Goal: Transaction & Acquisition: Purchase product/service

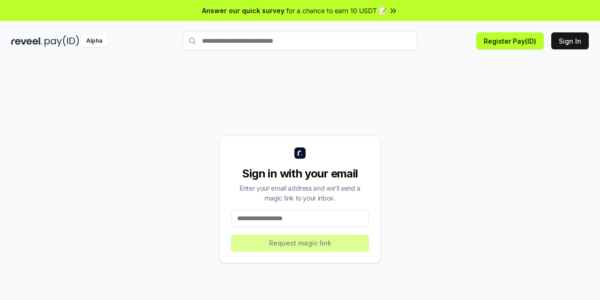
click at [328, 221] on input at bounding box center [300, 218] width 138 height 17
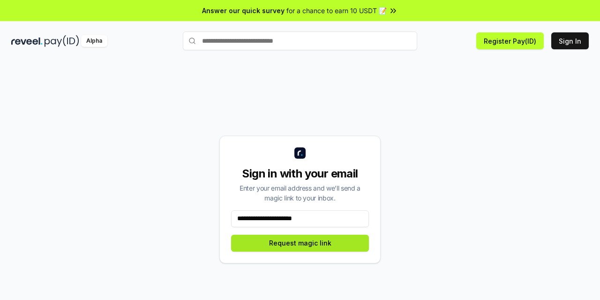
type input "**********"
click at [322, 241] on button "Request magic link" at bounding box center [300, 242] width 138 height 17
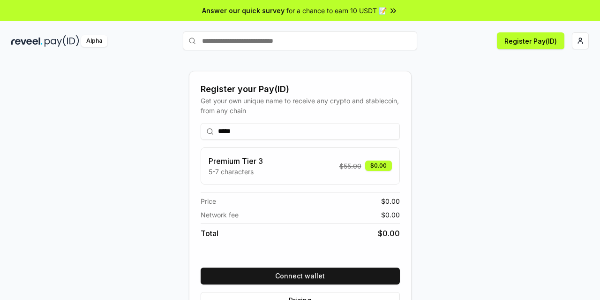
drag, startPoint x: 470, startPoint y: 151, endPoint x: 458, endPoint y: 163, distance: 16.6
click at [470, 151] on div "Register your Pay(ID) Get your own unique name to receive any crypto and stable…" at bounding box center [300, 199] width 578 height 255
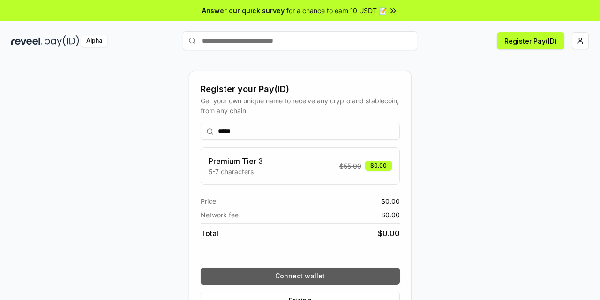
click at [333, 274] on button "Connect wallet" at bounding box center [300, 275] width 199 height 17
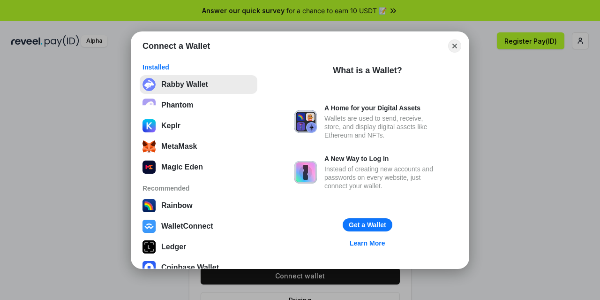
click at [183, 90] on button "Rabby Wallet" at bounding box center [199, 84] width 118 height 19
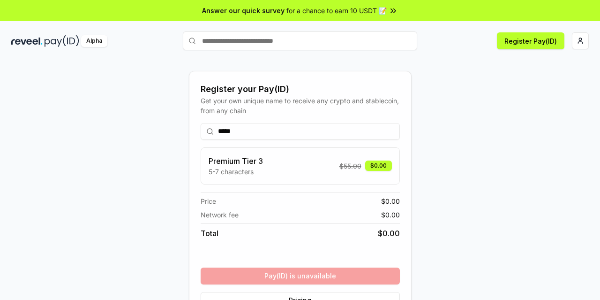
drag, startPoint x: 271, startPoint y: 136, endPoint x: 169, endPoint y: 132, distance: 101.3
click at [169, 132] on div "Register your Pay(ID) Get your own unique name to receive any crypto and stable…" at bounding box center [300, 199] width 578 height 255
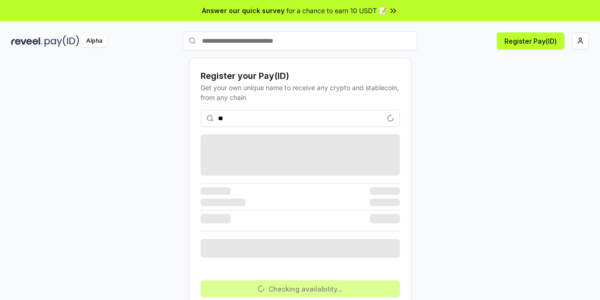
type input "*"
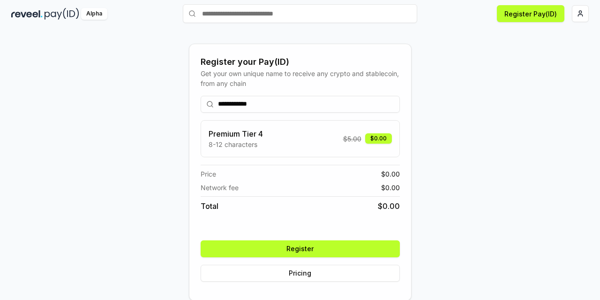
scroll to position [28, 0]
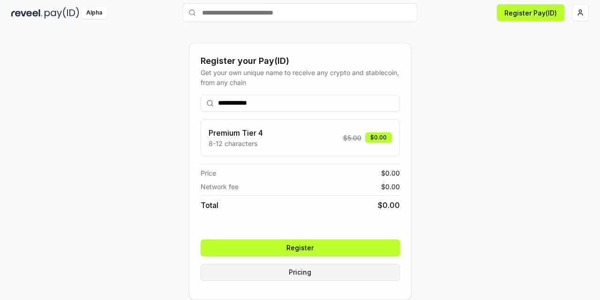
type input "**********"
click at [294, 271] on button "Pricing" at bounding box center [300, 272] width 199 height 17
drag, startPoint x: 273, startPoint y: 106, endPoint x: 186, endPoint y: 104, distance: 87.7
click at [186, 104] on div "**********" at bounding box center [300, 171] width 578 height 255
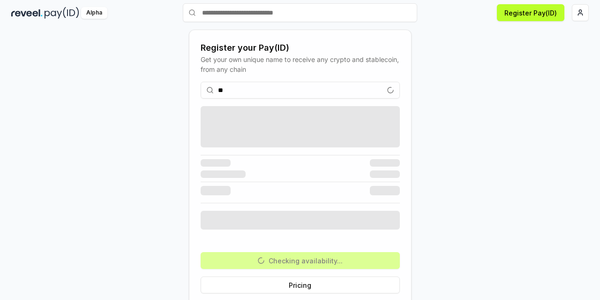
type input "*"
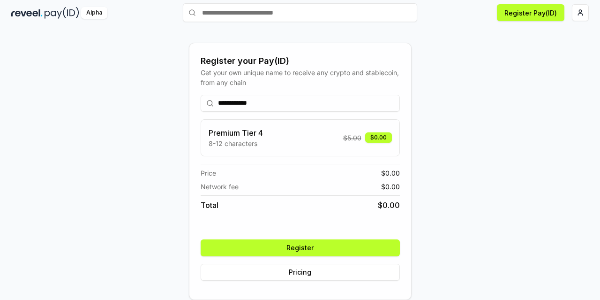
drag, startPoint x: 276, startPoint y: 106, endPoint x: 148, endPoint y: 101, distance: 128.1
click at [151, 101] on div "**********" at bounding box center [300, 171] width 578 height 255
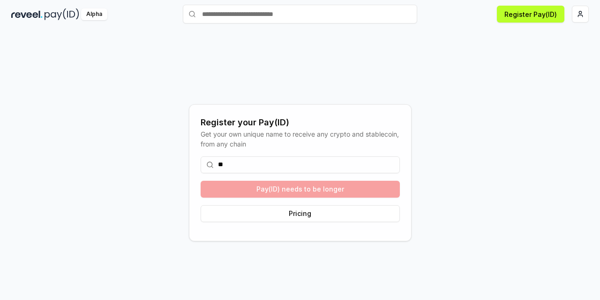
scroll to position [27, 0]
type input "*"
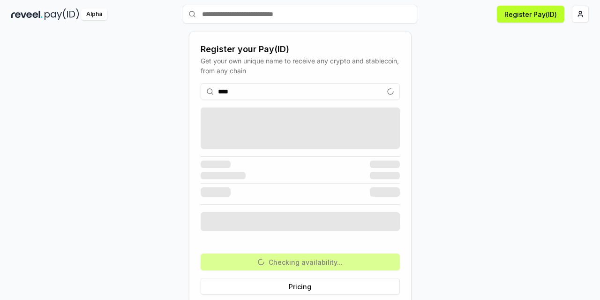
scroll to position [28, 0]
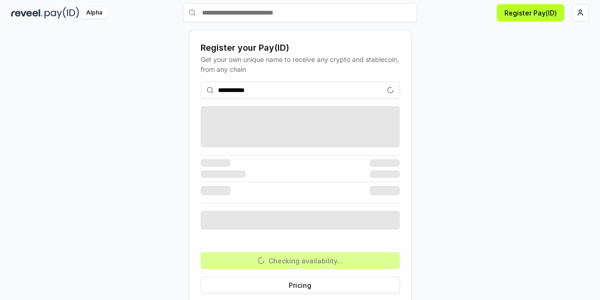
type input "**********"
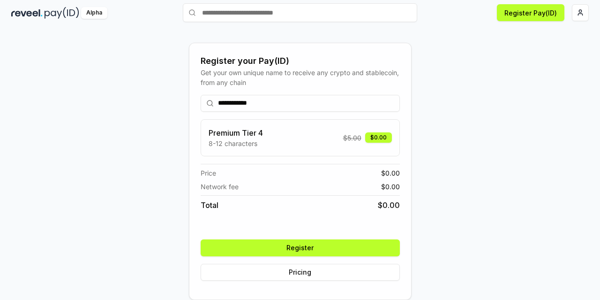
click at [304, 243] on button "Register" at bounding box center [300, 247] width 199 height 17
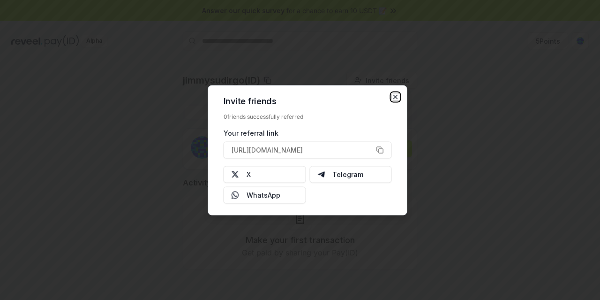
click at [394, 98] on icon "button" at bounding box center [396, 97] width 4 height 4
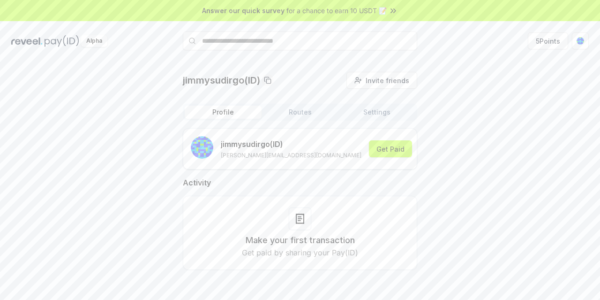
click at [308, 114] on button "Routes" at bounding box center [300, 112] width 77 height 13
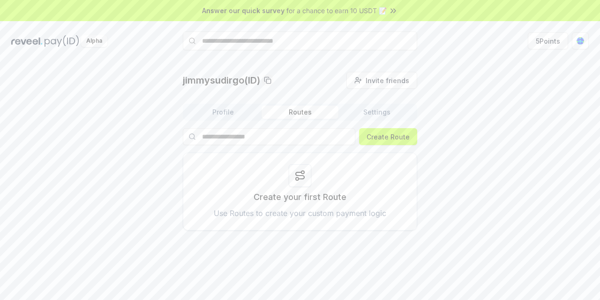
click at [380, 116] on button "Settings" at bounding box center [377, 112] width 77 height 13
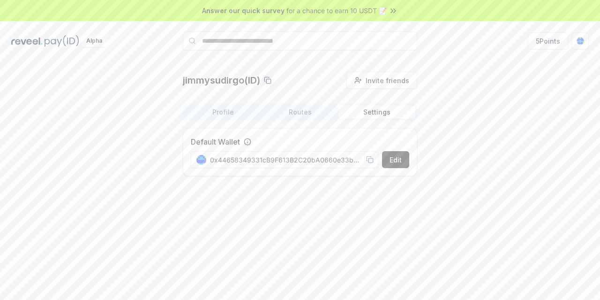
click at [369, 159] on rect at bounding box center [371, 160] width 4 height 4
click at [545, 45] on button "5 Points" at bounding box center [548, 40] width 40 height 17
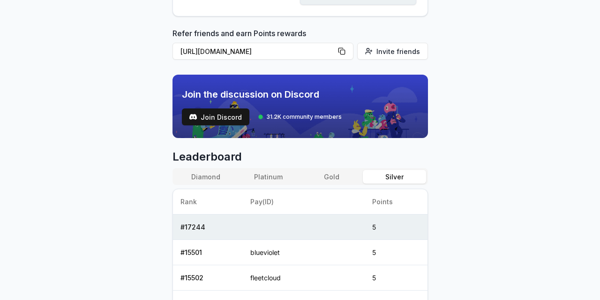
scroll to position [229, 0]
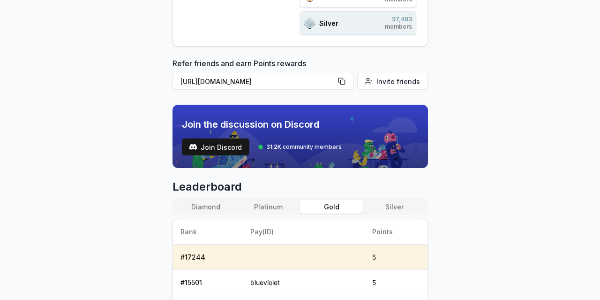
click at [330, 203] on button "Gold" at bounding box center [331, 207] width 63 height 14
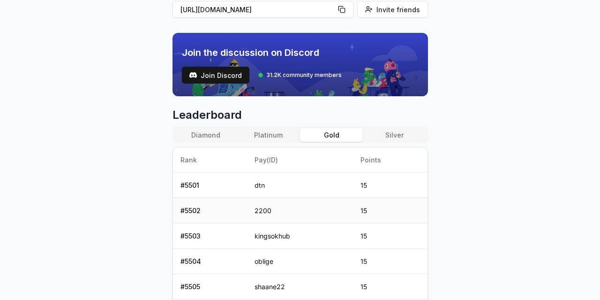
scroll to position [323, 0]
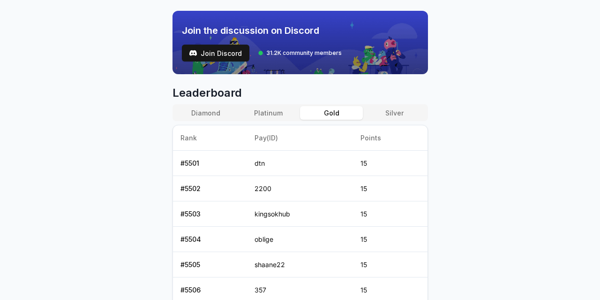
click at [213, 113] on button "Diamond" at bounding box center [205, 113] width 63 height 14
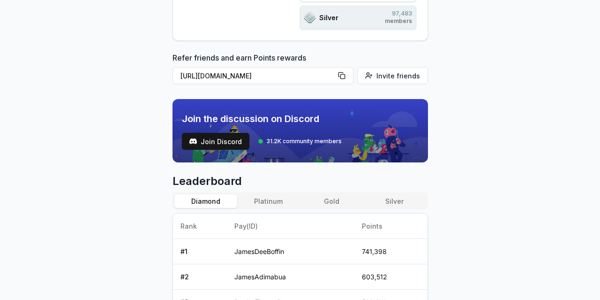
scroll to position [297, 0]
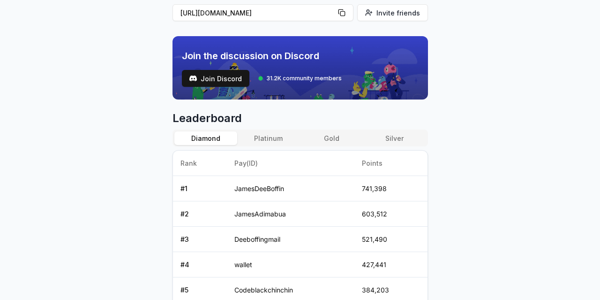
click at [280, 136] on button "Platinum" at bounding box center [268, 138] width 63 height 14
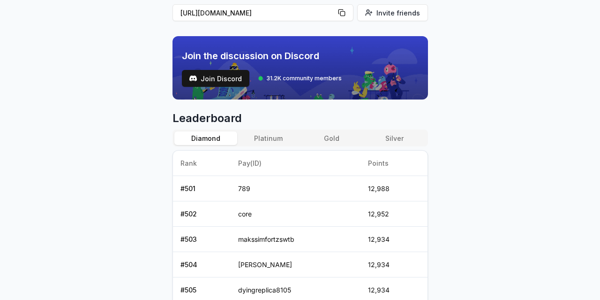
click at [198, 139] on button "Diamond" at bounding box center [205, 138] width 63 height 14
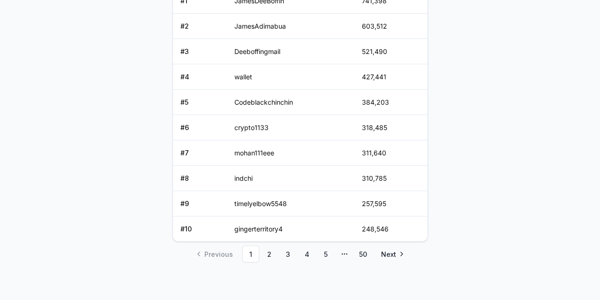
scroll to position [16, 0]
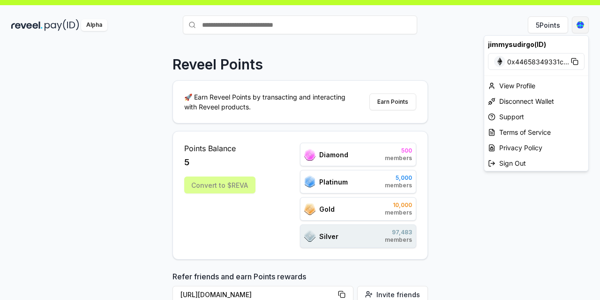
click at [585, 25] on html "Answer our quick survey for a chance to earn 10 USDT 📝 Alpha 5 Points Reveel Po…" at bounding box center [300, 150] width 600 height 300
click at [530, 82] on div "View Profile" at bounding box center [536, 85] width 104 height 15
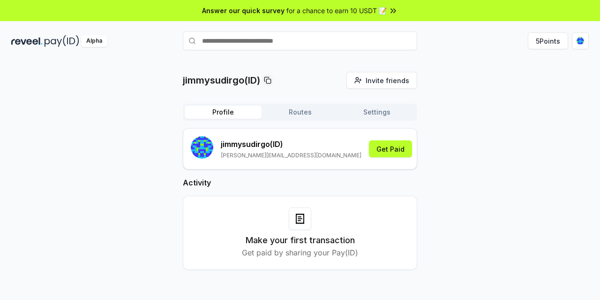
click at [351, 5] on div "Answer our quick survey for a chance to earn 10 USDT 📝" at bounding box center [300, 10] width 600 height 21
click at [38, 38] on img at bounding box center [26, 41] width 31 height 12
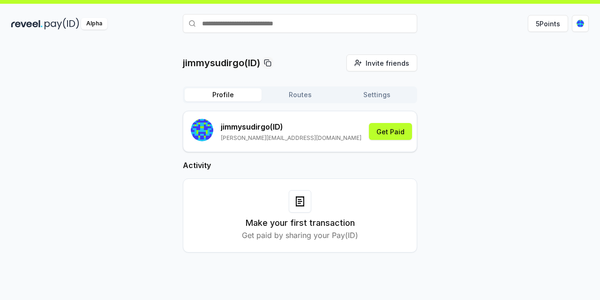
scroll to position [27, 0]
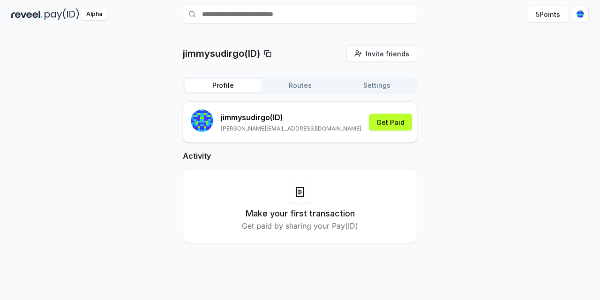
click at [307, 226] on p "Get paid by sharing your Pay(ID)" at bounding box center [300, 225] width 116 height 11
click at [380, 126] on button "Get Paid" at bounding box center [390, 121] width 43 height 17
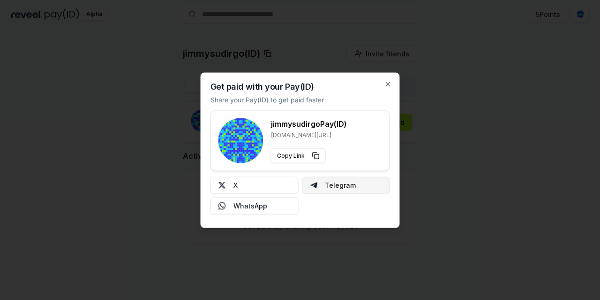
click at [332, 189] on button "Telegram" at bounding box center [346, 184] width 88 height 17
click at [387, 82] on icon "button" at bounding box center [389, 84] width 8 height 8
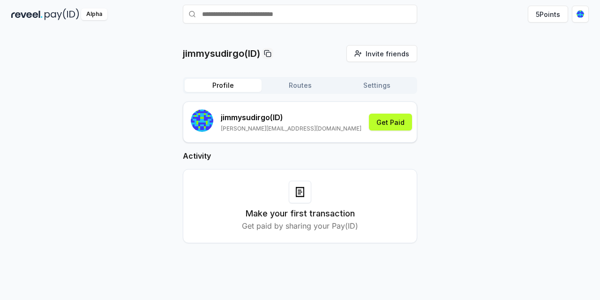
scroll to position [0, 0]
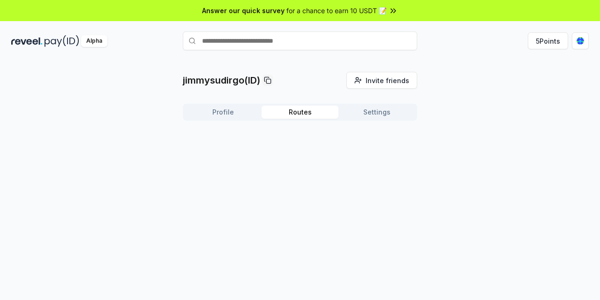
click at [317, 118] on button "Routes" at bounding box center [300, 112] width 77 height 13
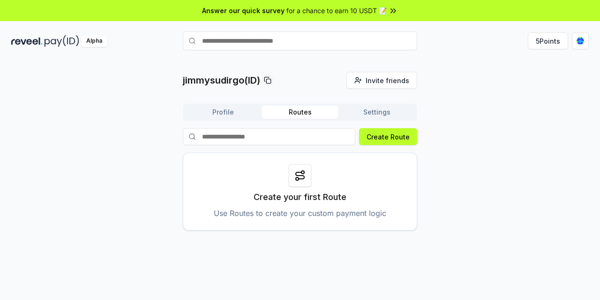
click at [297, 176] on icon at bounding box center [299, 175] width 11 height 11
click at [303, 174] on icon at bounding box center [299, 175] width 11 height 11
click at [294, 216] on p "Use Routes to create your custom payment logic" at bounding box center [300, 212] width 173 height 11
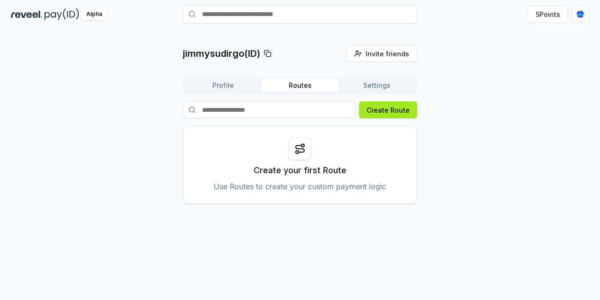
click at [381, 104] on button "Create Route" at bounding box center [388, 109] width 58 height 17
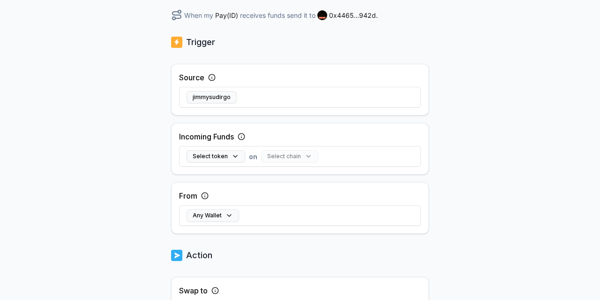
scroll to position [188, 0]
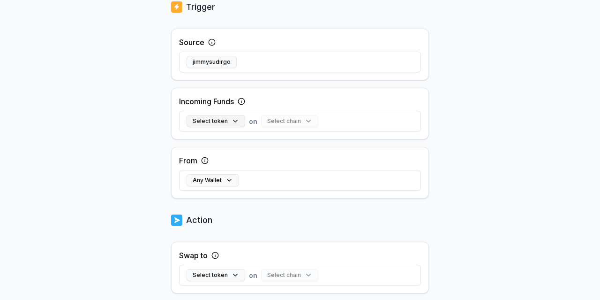
click at [236, 121] on button "Select token" at bounding box center [216, 121] width 59 height 12
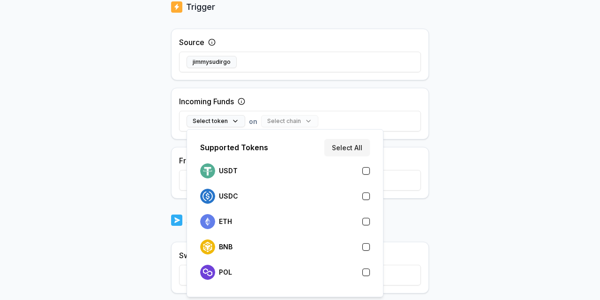
click at [361, 145] on button "Select All" at bounding box center [347, 147] width 45 height 17
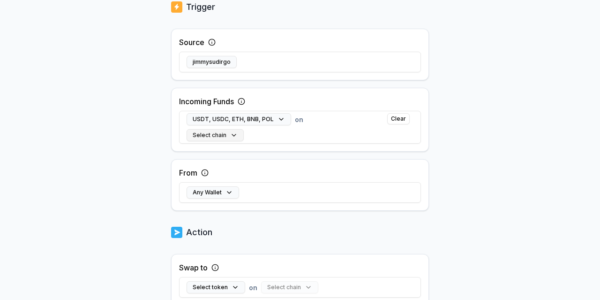
click at [230, 136] on button "Select chain" at bounding box center [215, 135] width 57 height 12
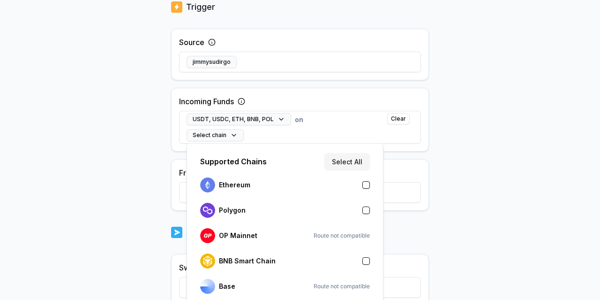
click at [359, 158] on button "Select All" at bounding box center [347, 161] width 45 height 17
click at [481, 132] on body "Answer our quick survey for a chance to earn 10 USDT 📝 Alpha 5 Points Back Crea…" at bounding box center [300, 150] width 600 height 300
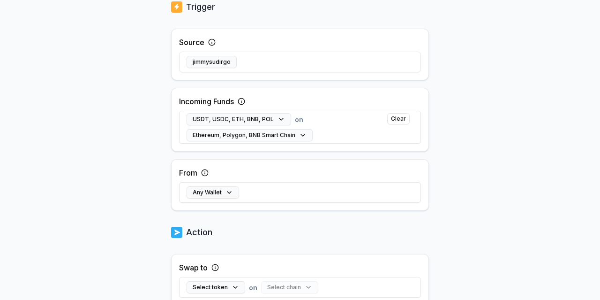
scroll to position [293, 0]
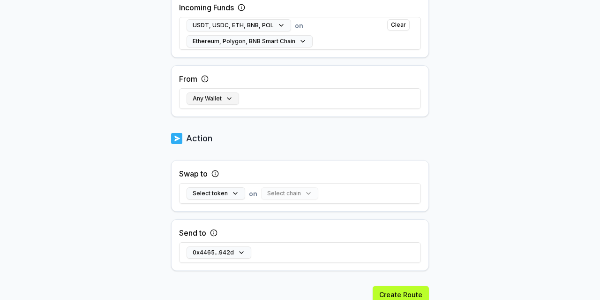
click at [230, 99] on button "Any Wallet" at bounding box center [213, 98] width 53 height 12
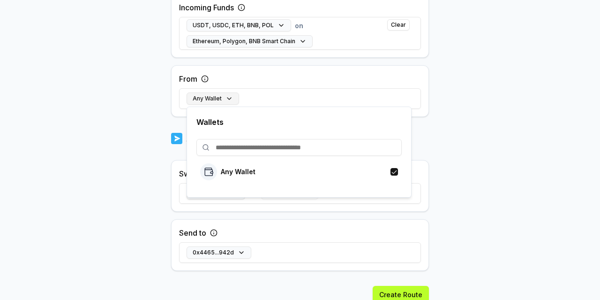
click at [230, 99] on button "Any Wallet" at bounding box center [213, 98] width 53 height 12
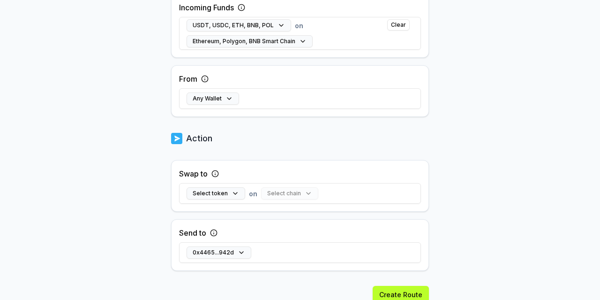
scroll to position [329, 0]
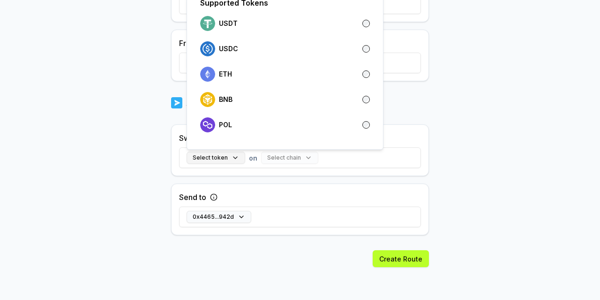
click at [222, 159] on button "Select token" at bounding box center [216, 157] width 59 height 12
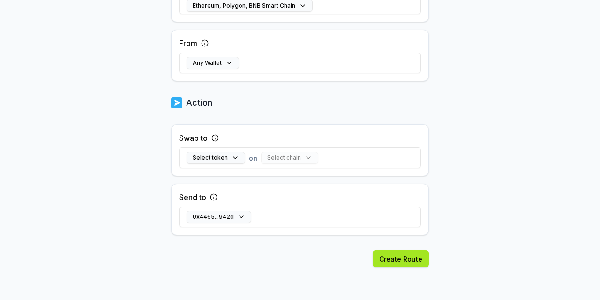
click at [402, 257] on button "Create Route" at bounding box center [401, 258] width 56 height 17
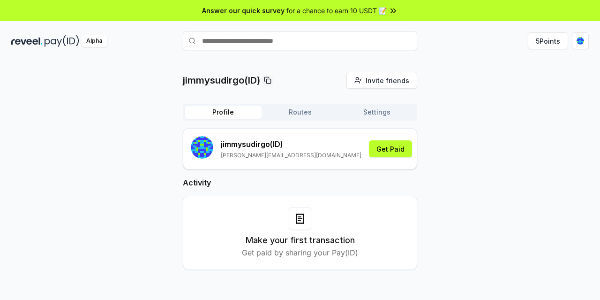
click at [234, 112] on button "Profile" at bounding box center [223, 112] width 77 height 13
click at [302, 41] on input "text" at bounding box center [300, 40] width 234 height 19
click at [269, 80] on icon at bounding box center [268, 80] width 8 height 8
click at [291, 43] on input "text" at bounding box center [300, 40] width 234 height 19
paste input "**********"
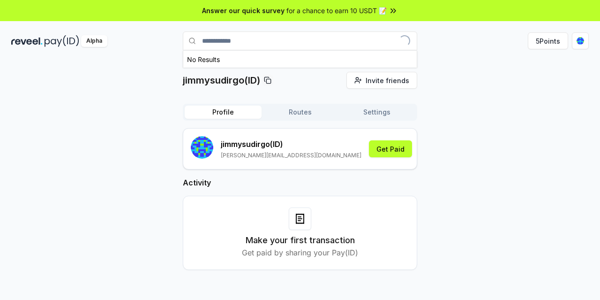
type input "**********"
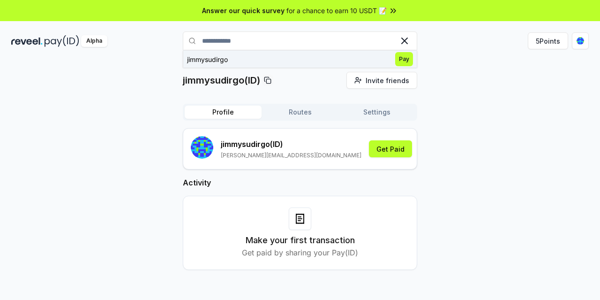
click at [400, 58] on span "Pay" at bounding box center [404, 59] width 18 height 14
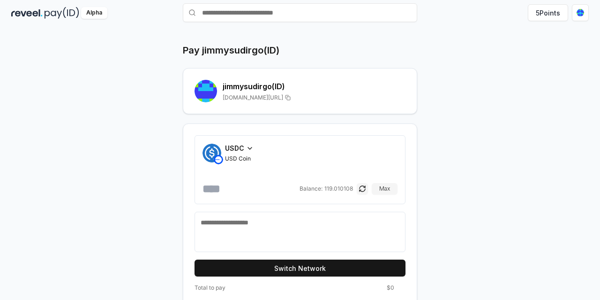
scroll to position [43, 0]
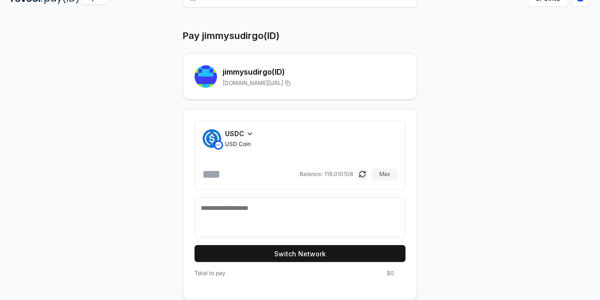
click at [278, 208] on textarea at bounding box center [300, 217] width 199 height 28
type textarea "*******"
click at [483, 184] on div "Pay jimmysudirgo(ID) jimmysudirgo (ID) [DOMAIN_NAME][URL] USDC USD Coin Balance…" at bounding box center [300, 164] width 563 height 271
drag, startPoint x: 234, startPoint y: 173, endPoint x: 237, endPoint y: 164, distance: 9.8
click at [234, 173] on input "number" at bounding box center [250, 173] width 95 height 15
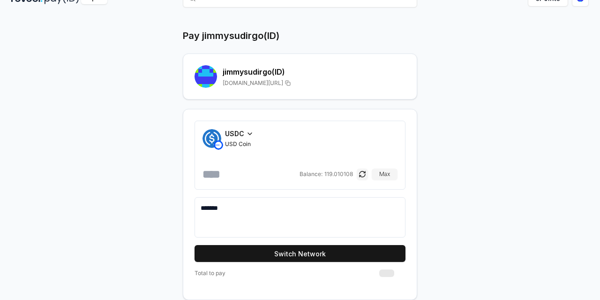
type input "*"
click at [475, 150] on div "Pay jimmysudirgo(ID) jimmysudirgo (ID) [DOMAIN_NAME][URL] USDC USD Coin * Balan…" at bounding box center [300, 164] width 563 height 271
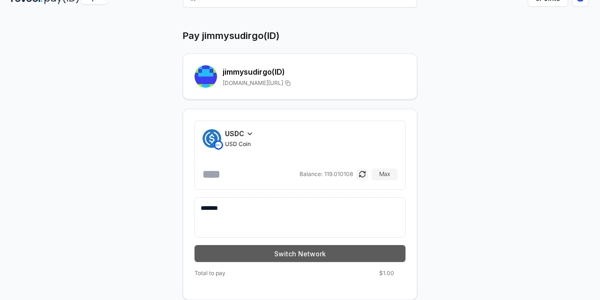
click at [323, 253] on button "Switch Network" at bounding box center [300, 253] width 211 height 17
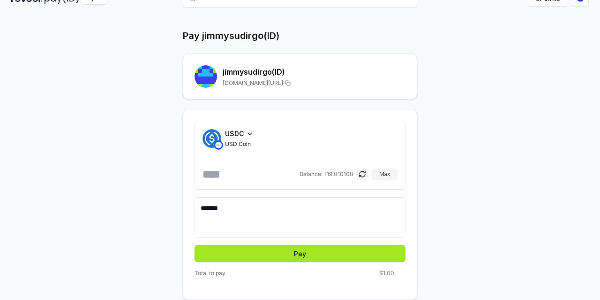
click at [314, 249] on button "Pay" at bounding box center [300, 253] width 211 height 17
click at [297, 256] on button "Pay" at bounding box center [300, 253] width 211 height 17
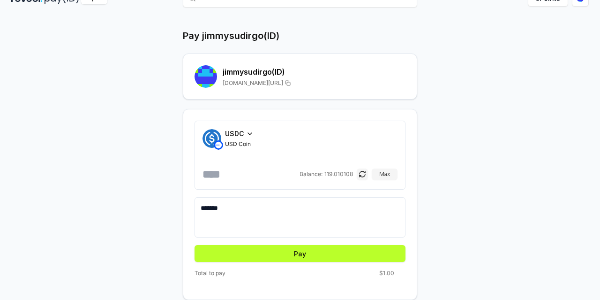
click at [464, 168] on div "Pay jimmysudirgo(ID) jimmysudirgo (ID) [DOMAIN_NAME][URL] USDC USD Coin * Balan…" at bounding box center [300, 164] width 563 height 271
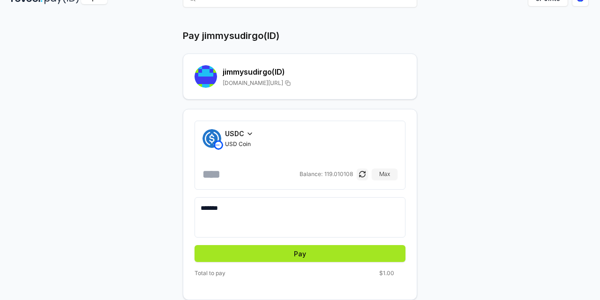
click at [294, 253] on button "Pay" at bounding box center [300, 253] width 211 height 17
click at [309, 250] on button "Pay" at bounding box center [300, 253] width 211 height 17
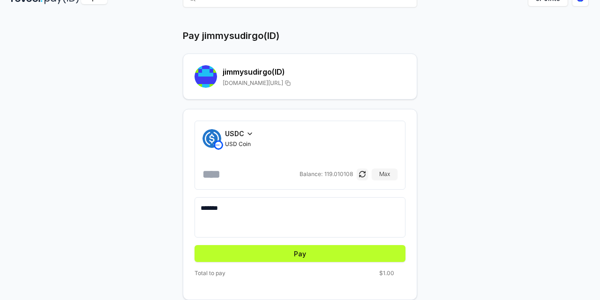
scroll to position [0, 0]
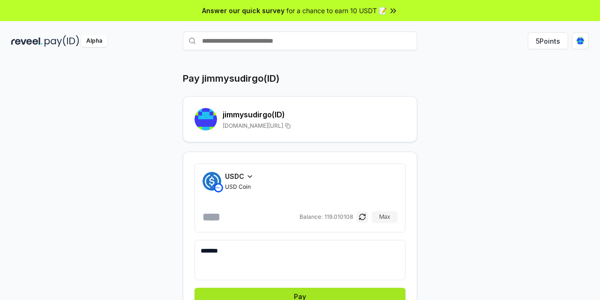
click at [323, 292] on button "Pay" at bounding box center [300, 295] width 211 height 17
click at [43, 40] on div "Alpha" at bounding box center [97, 41] width 172 height 12
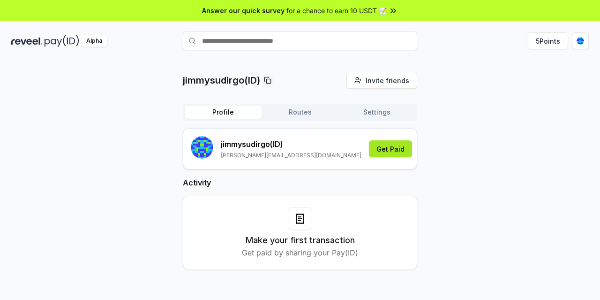
click at [378, 151] on button "Get Paid" at bounding box center [390, 148] width 43 height 17
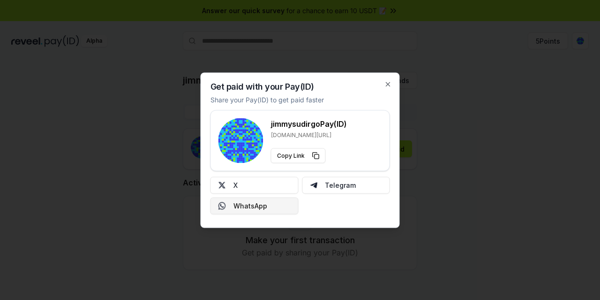
click at [251, 207] on button "WhatsApp" at bounding box center [255, 205] width 88 height 17
